Goal: Information Seeking & Learning: Find specific fact

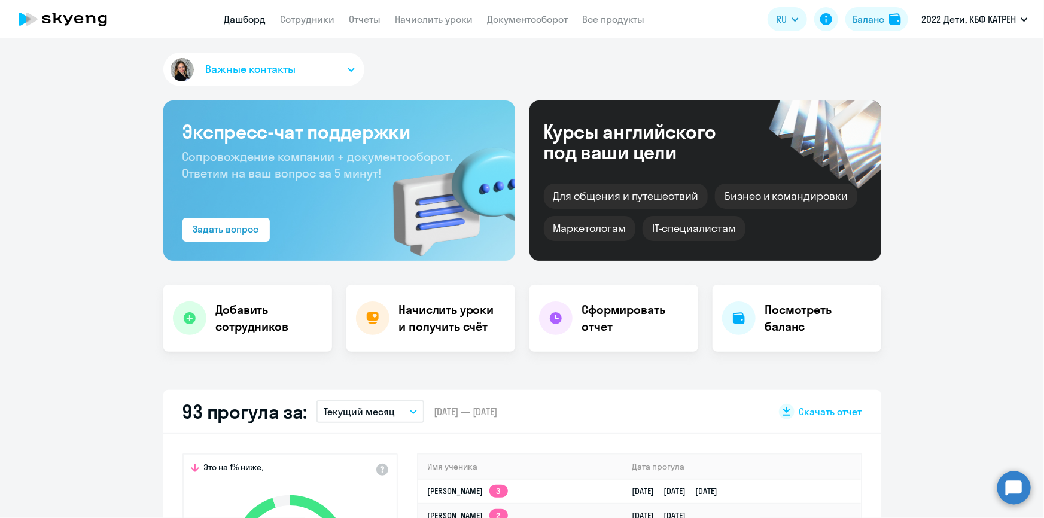
click at [1017, 486] on circle at bounding box center [1013, 487] width 33 height 33
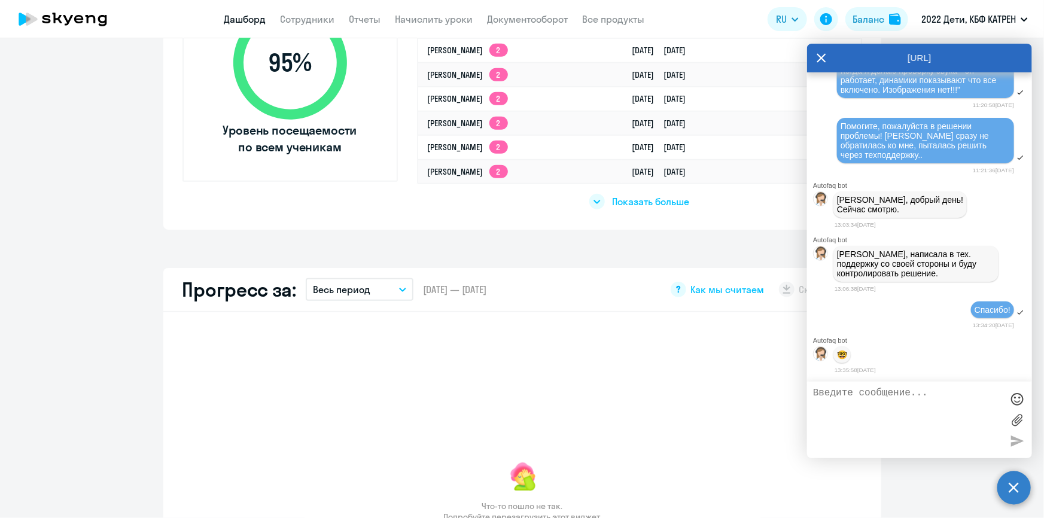
scroll to position [40135, 0]
click at [816, 56] on icon at bounding box center [821, 58] width 10 height 29
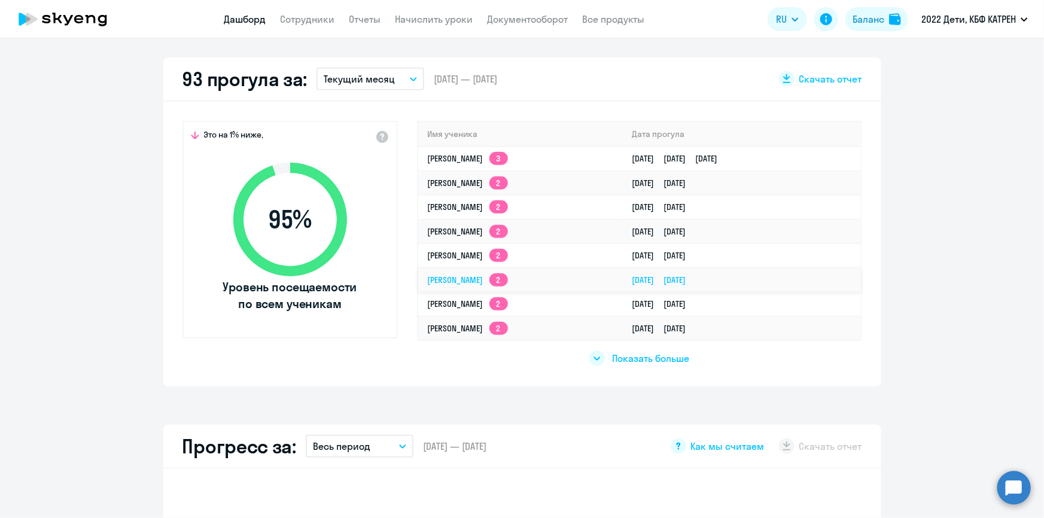
scroll to position [326, 0]
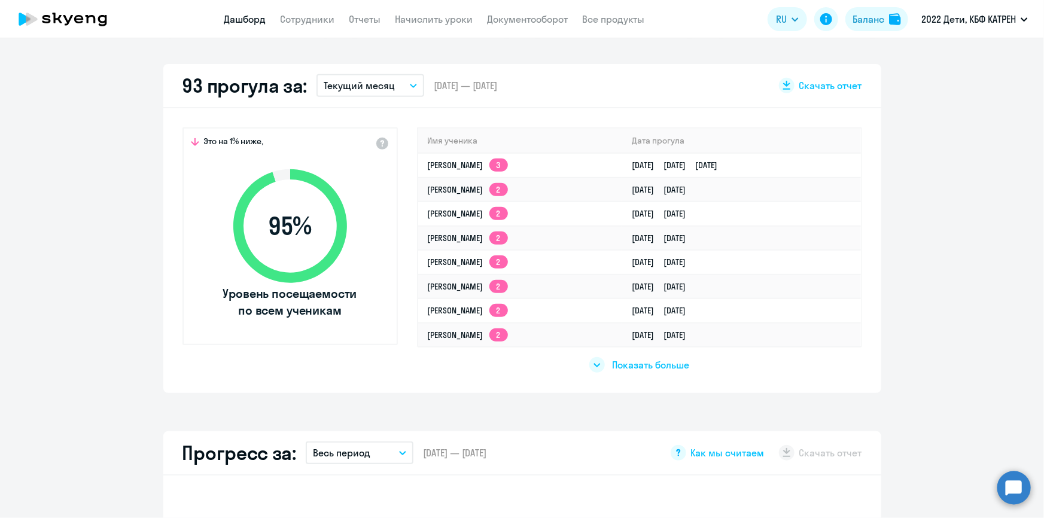
click at [641, 366] on span "Показать больше" at bounding box center [650, 364] width 77 height 13
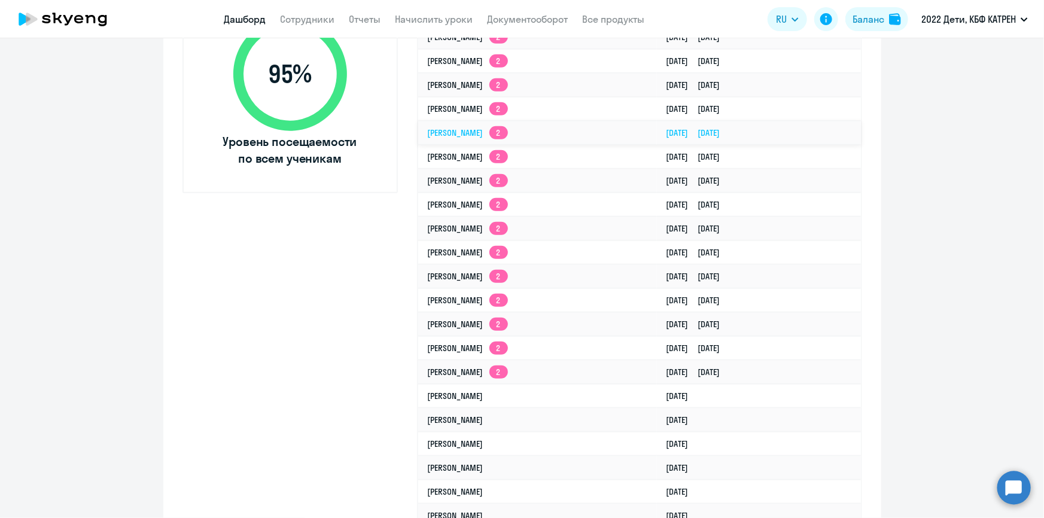
scroll to position [544, 0]
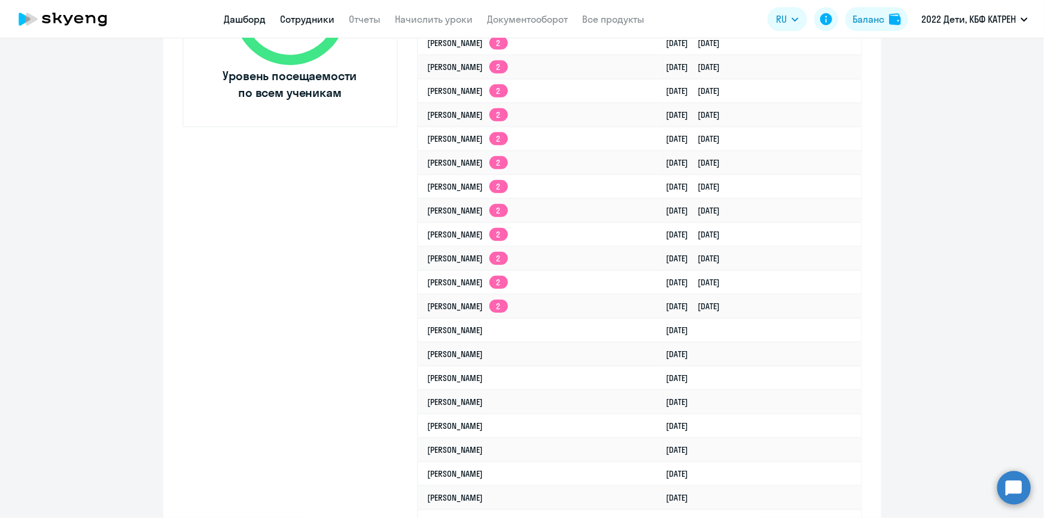
click at [287, 17] on link "Сотрудники" at bounding box center [307, 19] width 54 height 12
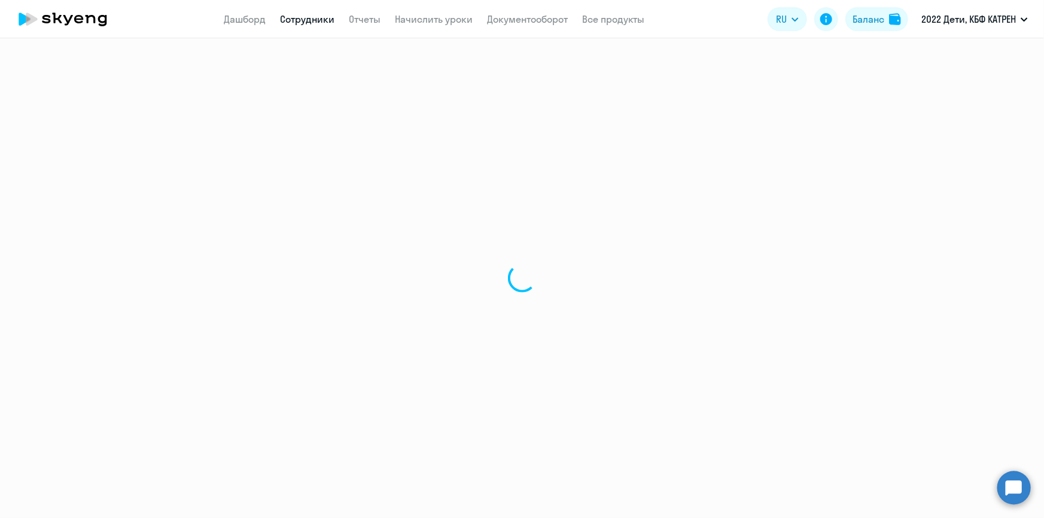
select select "30"
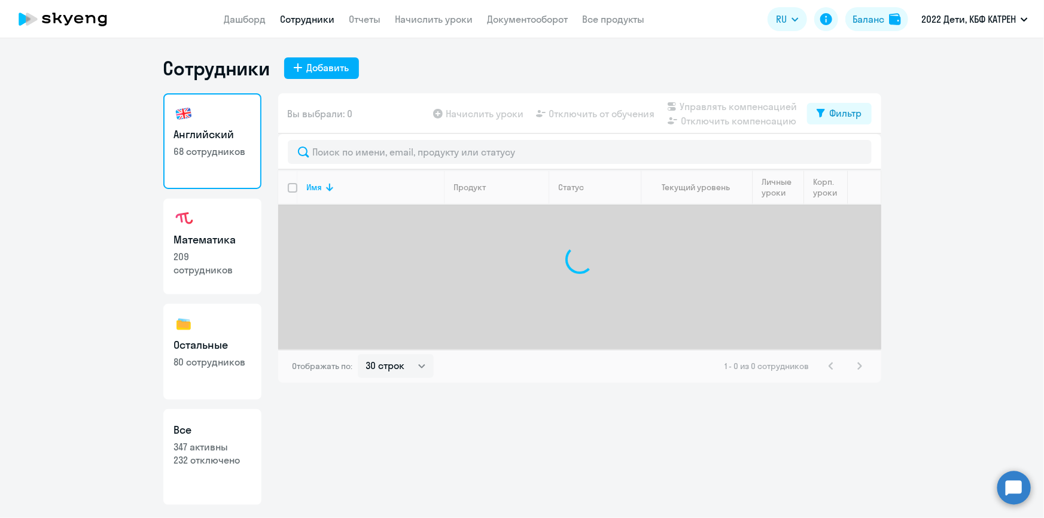
click at [189, 481] on link "Все 347 активны 232 отключено" at bounding box center [212, 457] width 98 height 96
select select "30"
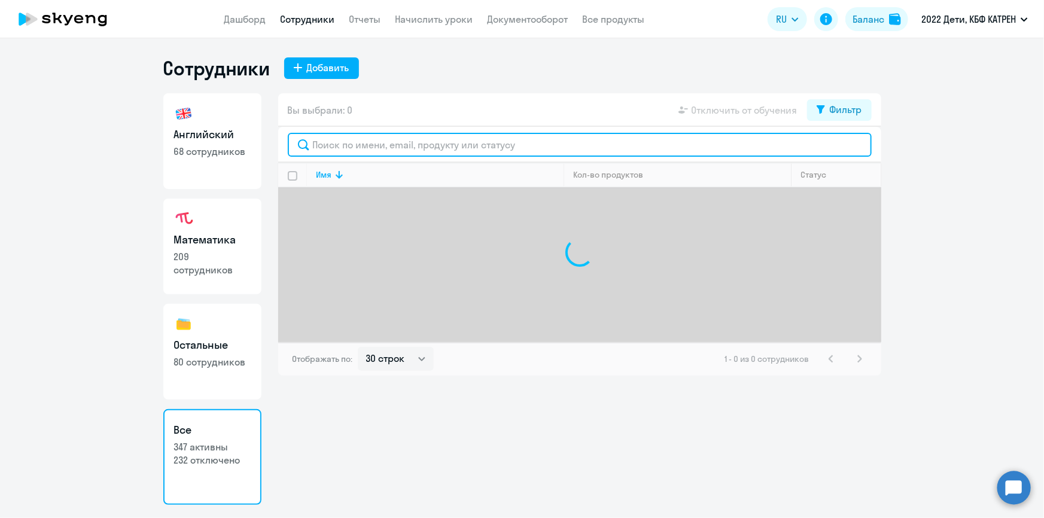
click at [446, 148] on input "text" at bounding box center [580, 145] width 584 height 24
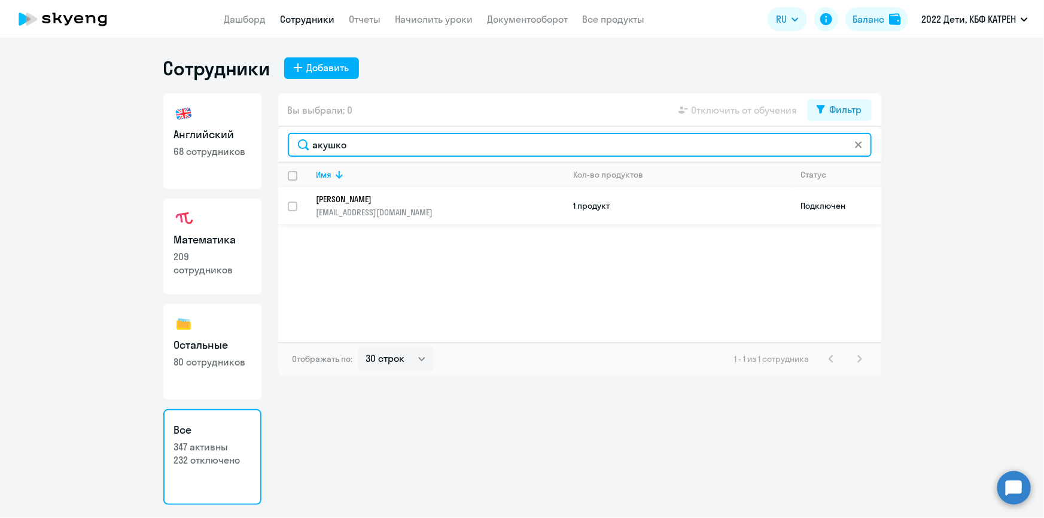
type input "акушко"
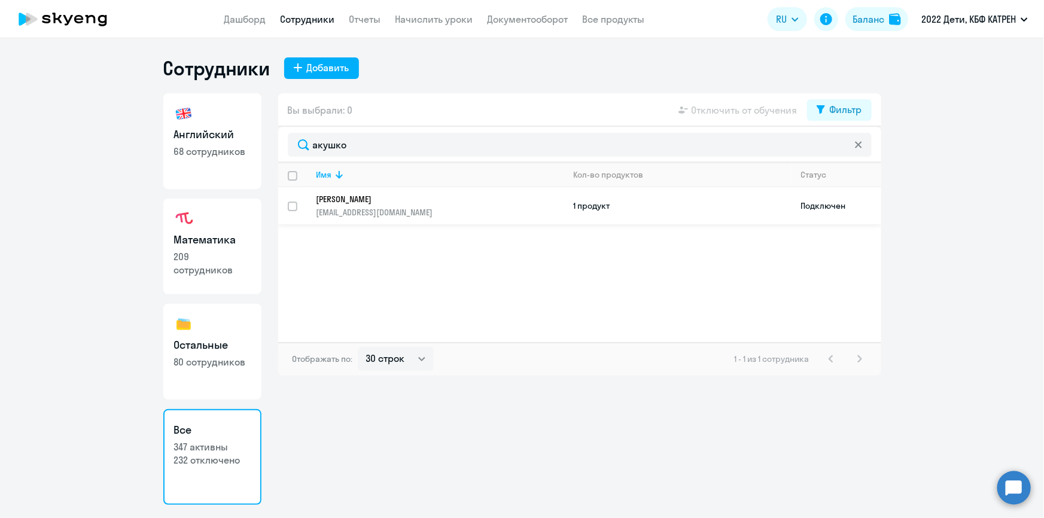
click at [404, 203] on link "[PERSON_NAME] [PERSON_NAME][EMAIL_ADDRESS][DOMAIN_NAME]" at bounding box center [439, 206] width 247 height 24
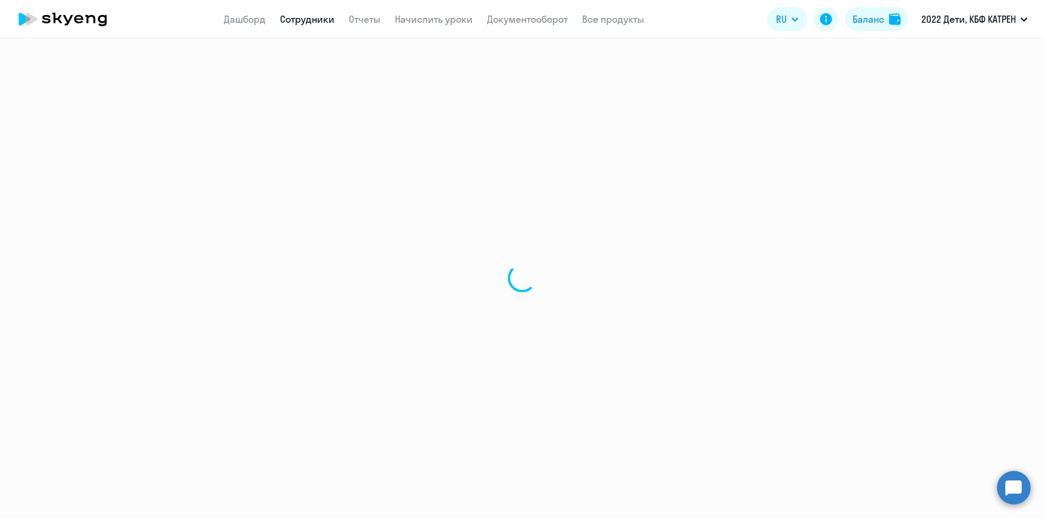
select select "others"
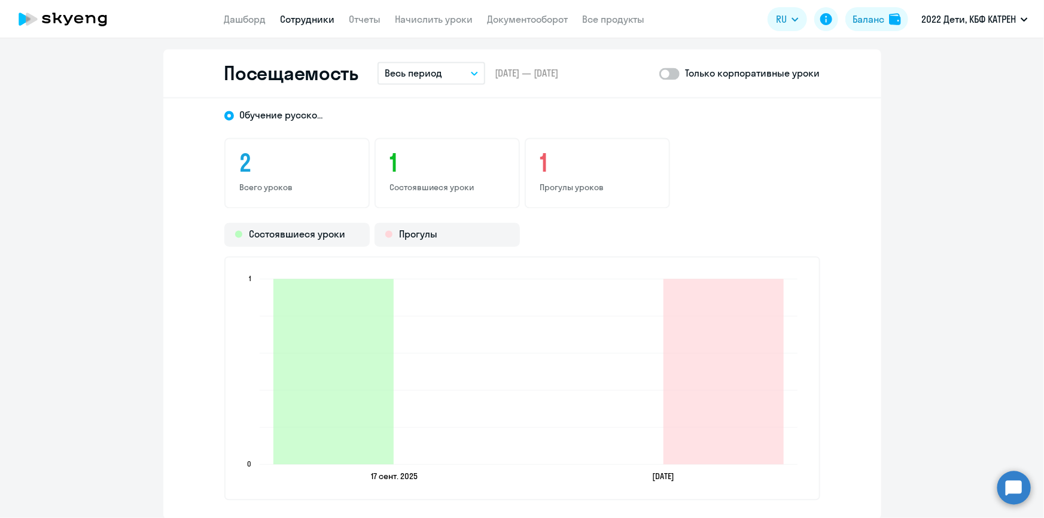
scroll to position [1027, 0]
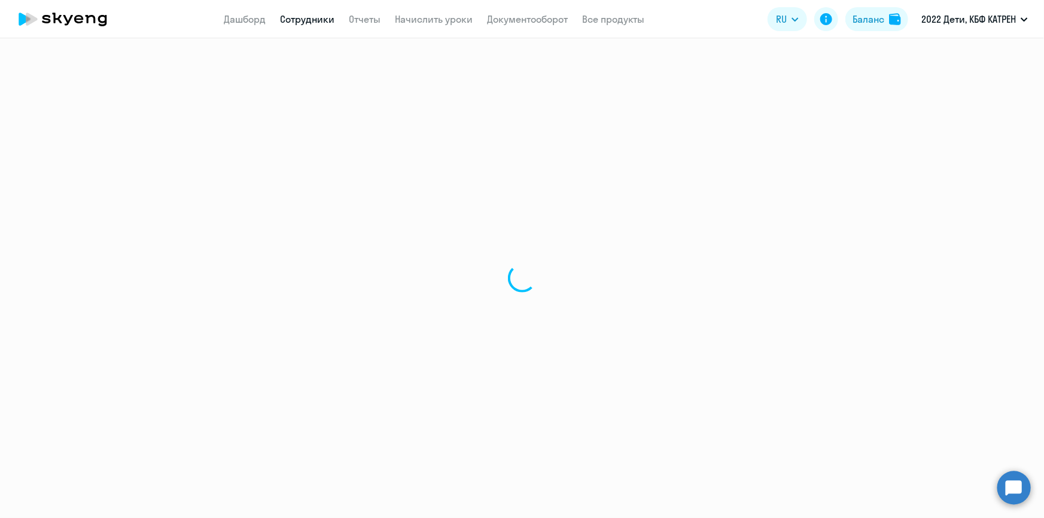
select select "30"
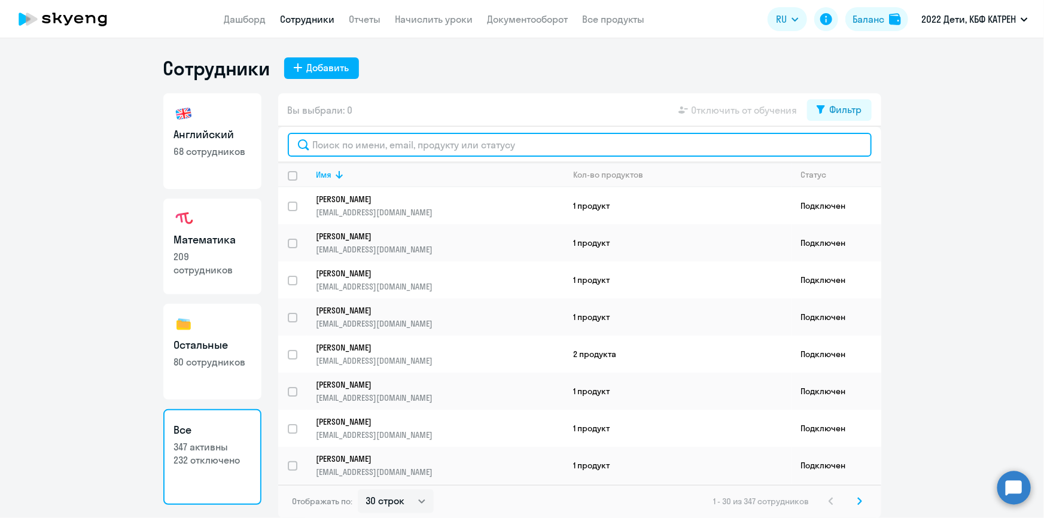
click at [368, 142] on input "text" at bounding box center [580, 145] width 584 height 24
type input "с"
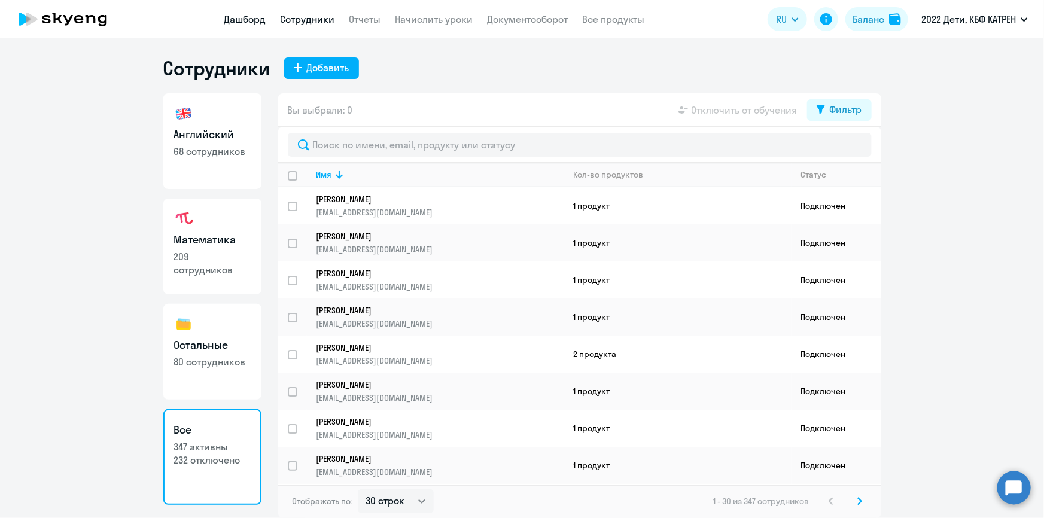
click at [250, 19] on link "Дашборд" at bounding box center [245, 19] width 42 height 12
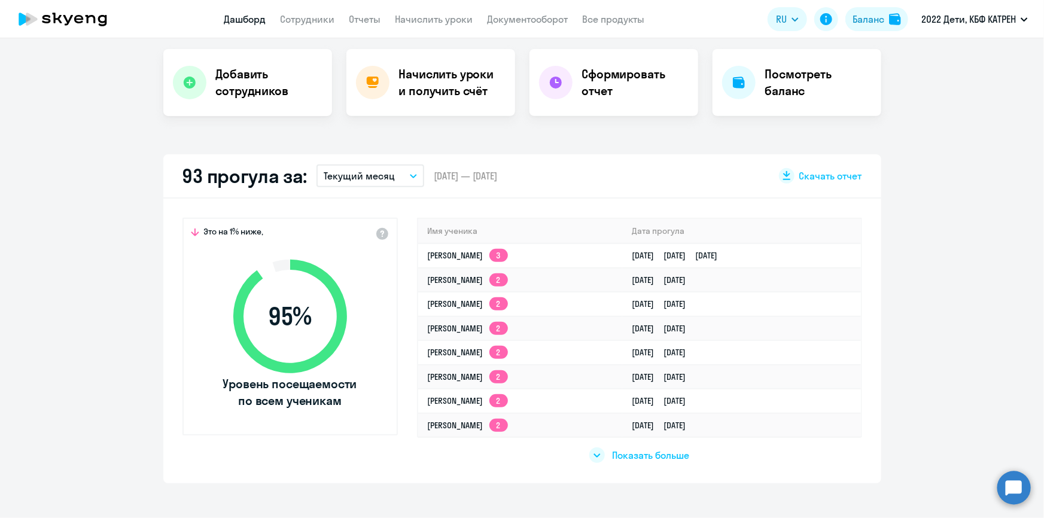
scroll to position [435, 0]
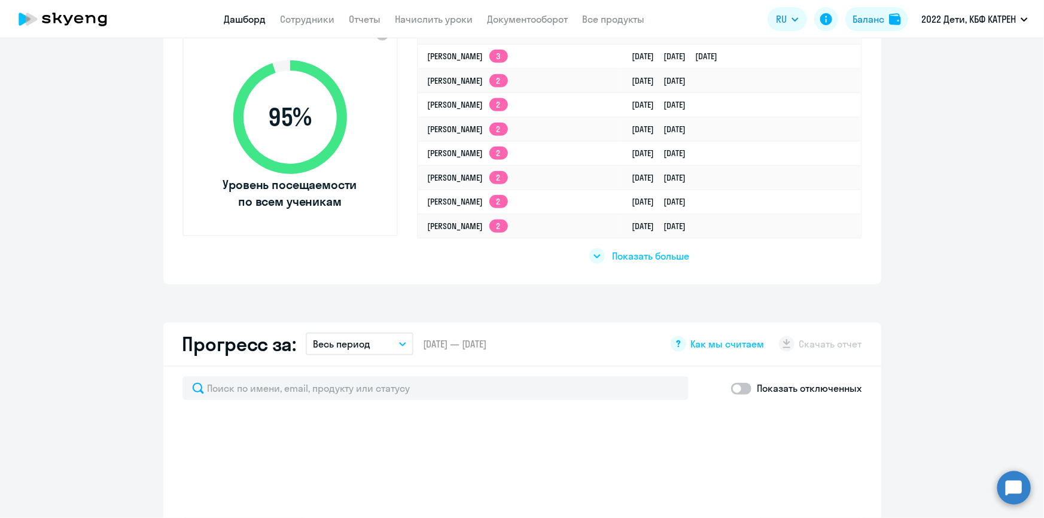
click at [666, 255] on span "Показать больше" at bounding box center [650, 255] width 77 height 13
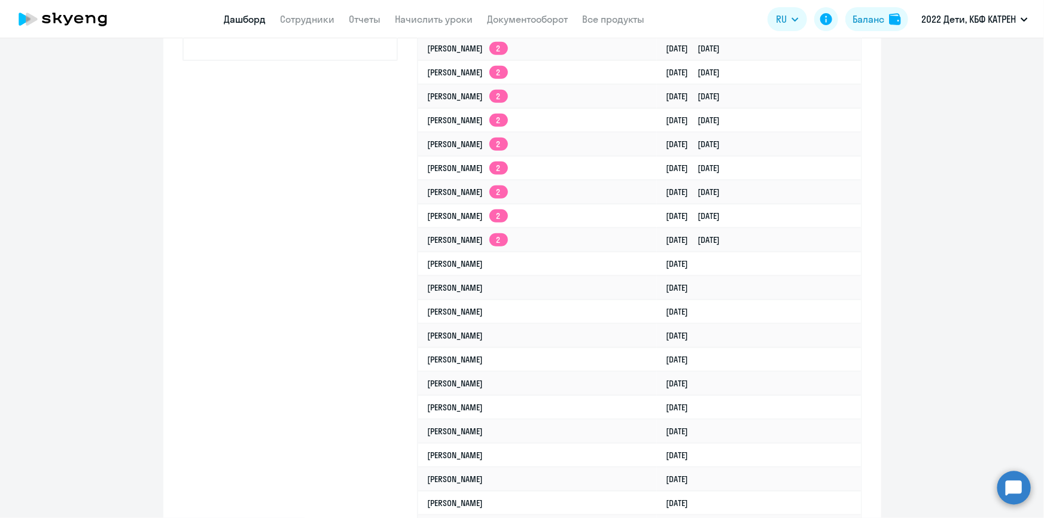
scroll to position [598, 0]
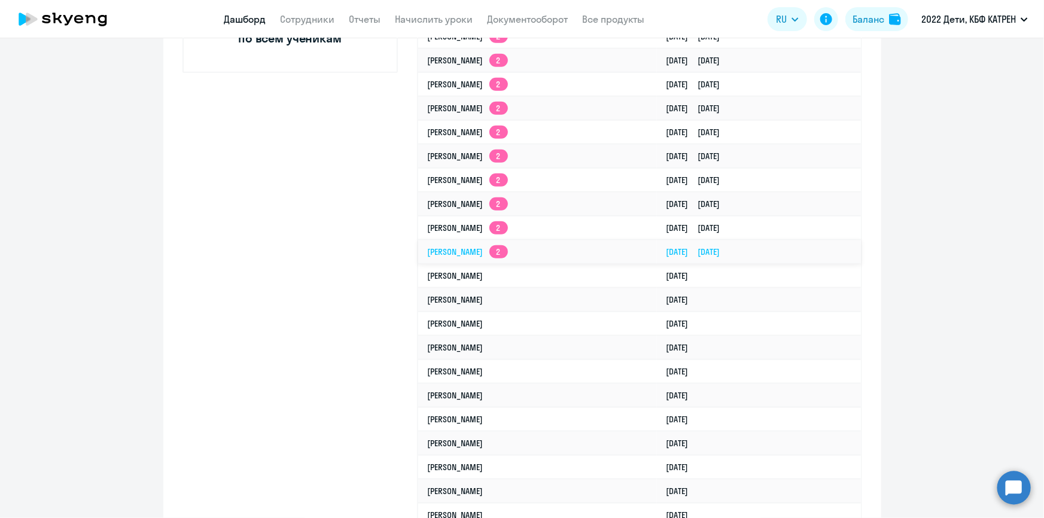
select select "30"
click at [1019, 490] on circle at bounding box center [1013, 487] width 33 height 33
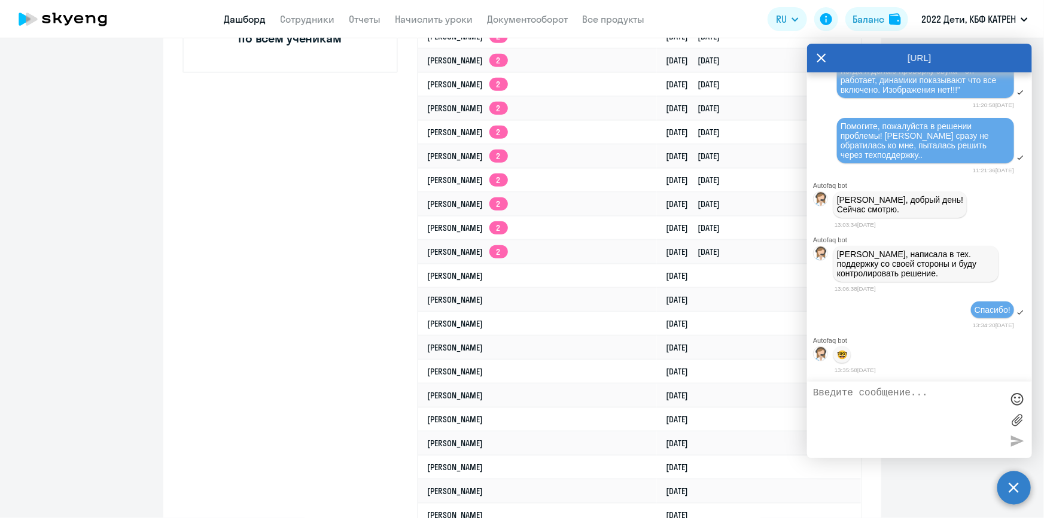
scroll to position [40330, 0]
paste textarea "42370641"
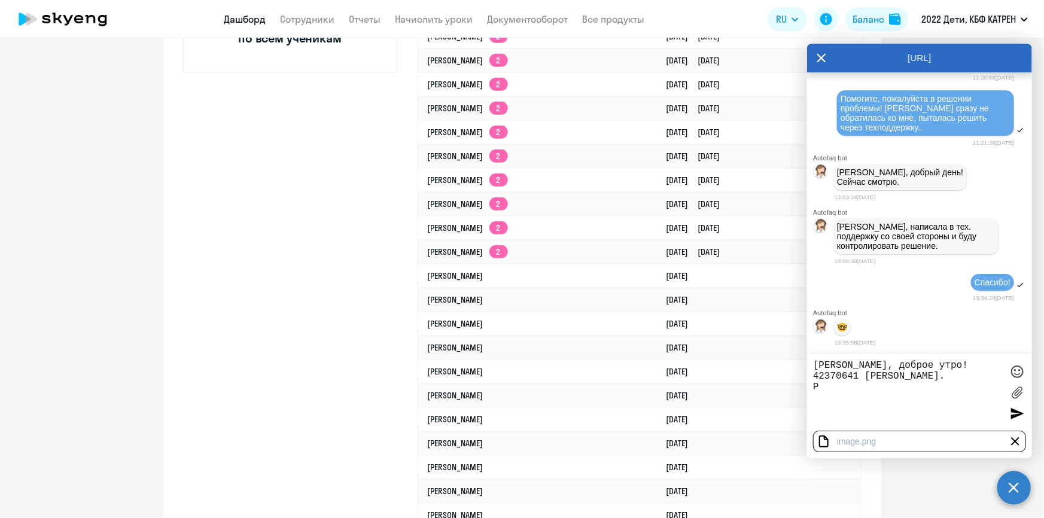
type textarea "[PERSON_NAME], доброе утро! 42370641 [PERSON_NAME]."
drag, startPoint x: 958, startPoint y: 386, endPoint x: 806, endPoint y: 370, distance: 153.3
click at [806, 370] on body "Дашборд Сотрудники Отчеты Начислить уроки Документооборот Все продукты Дашборд …" at bounding box center [522, 259] width 1044 height 518
click at [1014, 441] on div at bounding box center [1015, 441] width 14 height 14
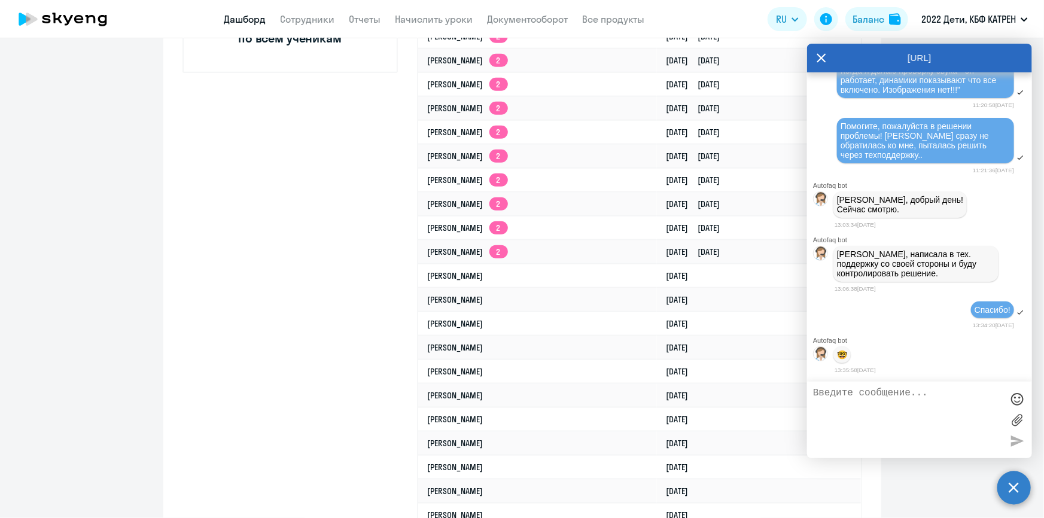
click at [819, 59] on icon at bounding box center [821, 58] width 9 height 9
